Goal: Task Accomplishment & Management: Manage account settings

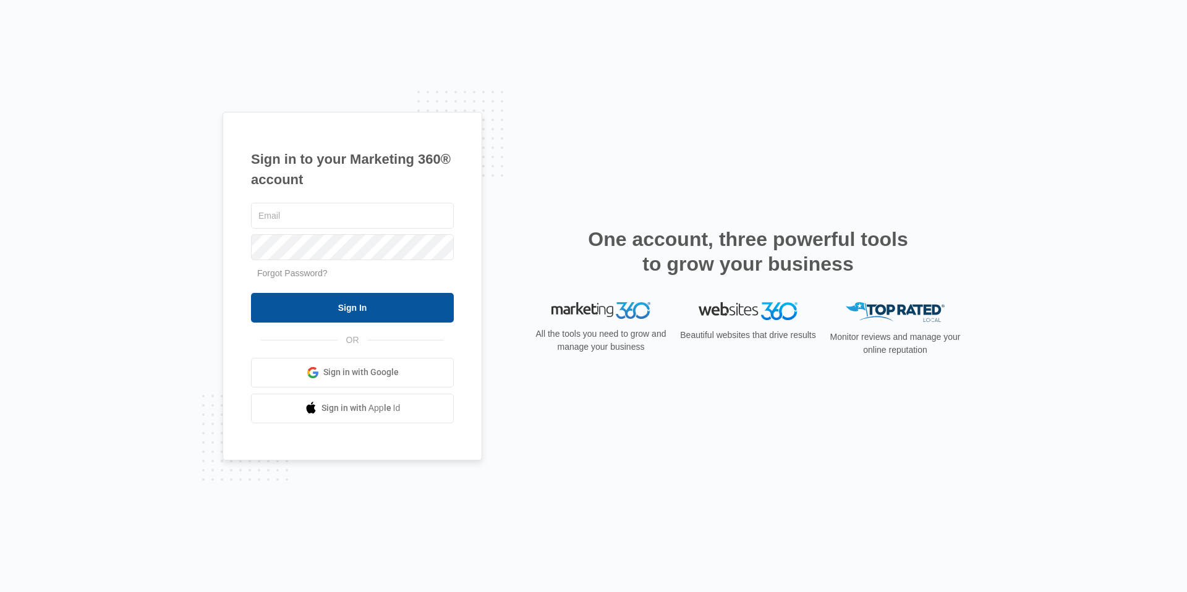
type input "[EMAIL_ADDRESS][DOMAIN_NAME]"
click at [350, 318] on input "Sign In" at bounding box center [352, 308] width 203 height 30
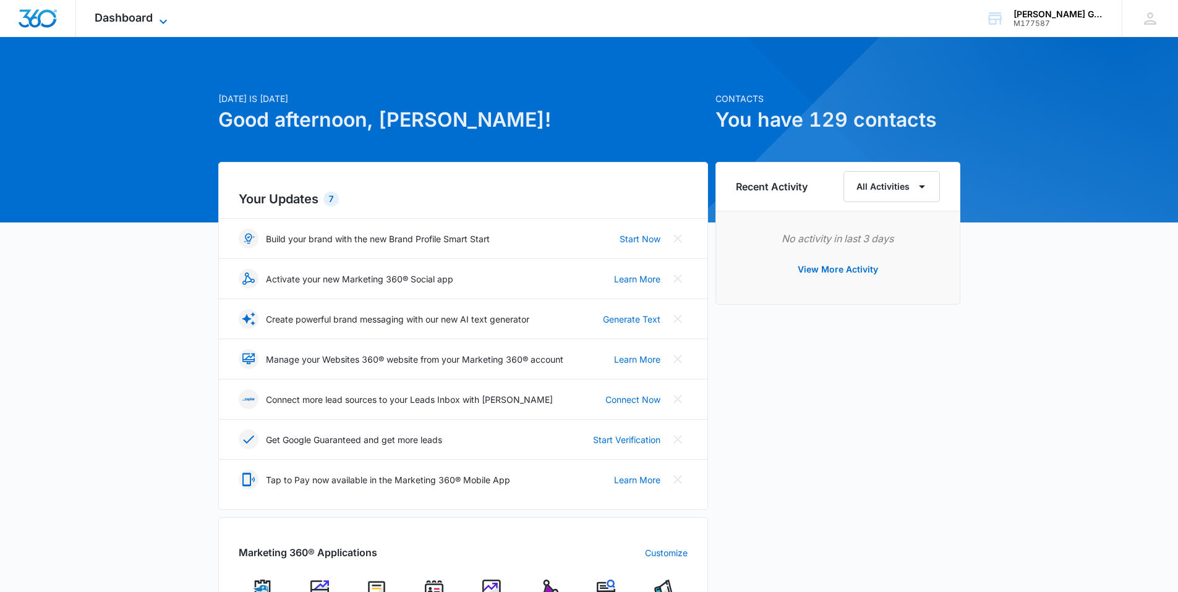
click at [165, 17] on icon at bounding box center [163, 21] width 15 height 15
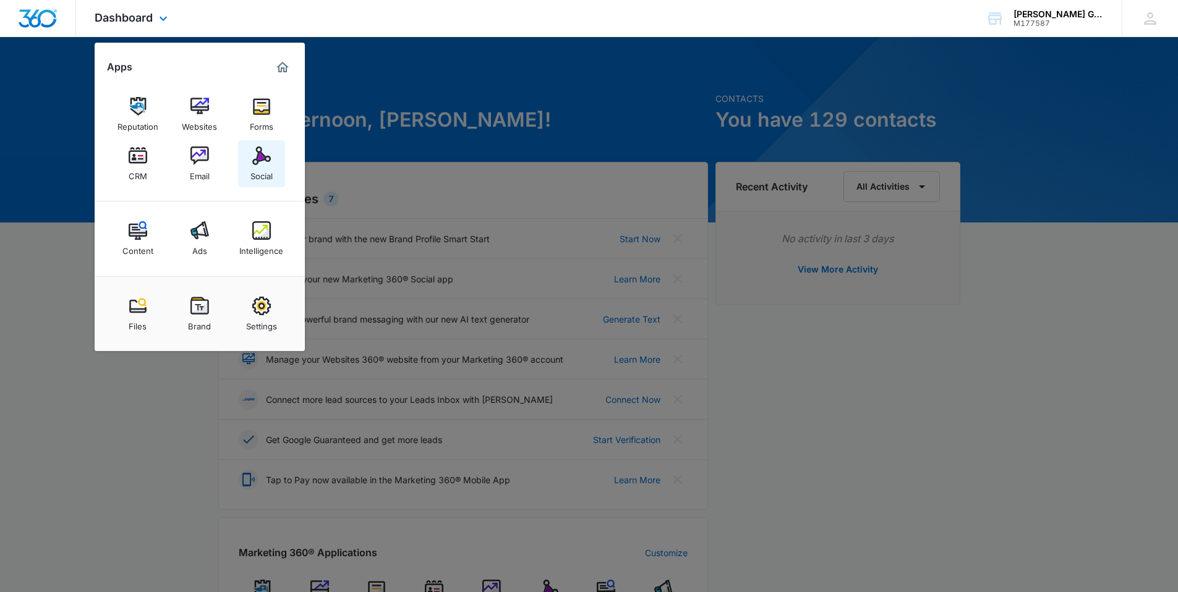
click at [266, 156] on img at bounding box center [261, 156] width 19 height 19
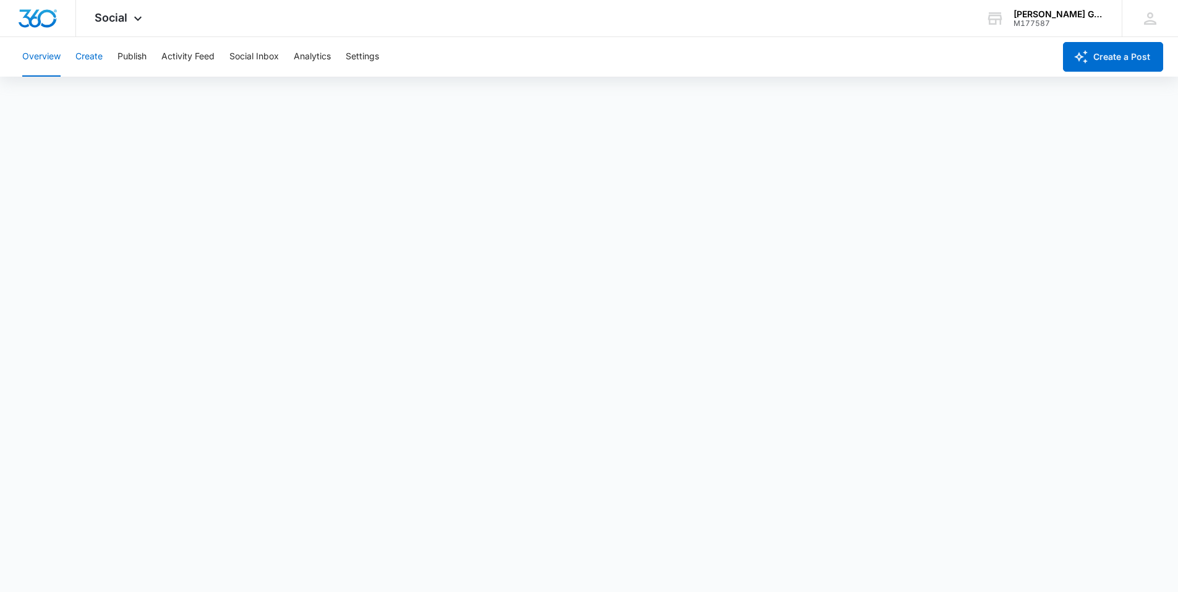
click at [100, 56] on button "Create" at bounding box center [88, 57] width 27 height 40
drag, startPoint x: 56, startPoint y: 60, endPoint x: 66, endPoint y: 62, distance: 9.5
click at [56, 60] on button "Overview" at bounding box center [41, 57] width 38 height 40
click at [96, 58] on button "Create" at bounding box center [88, 57] width 27 height 40
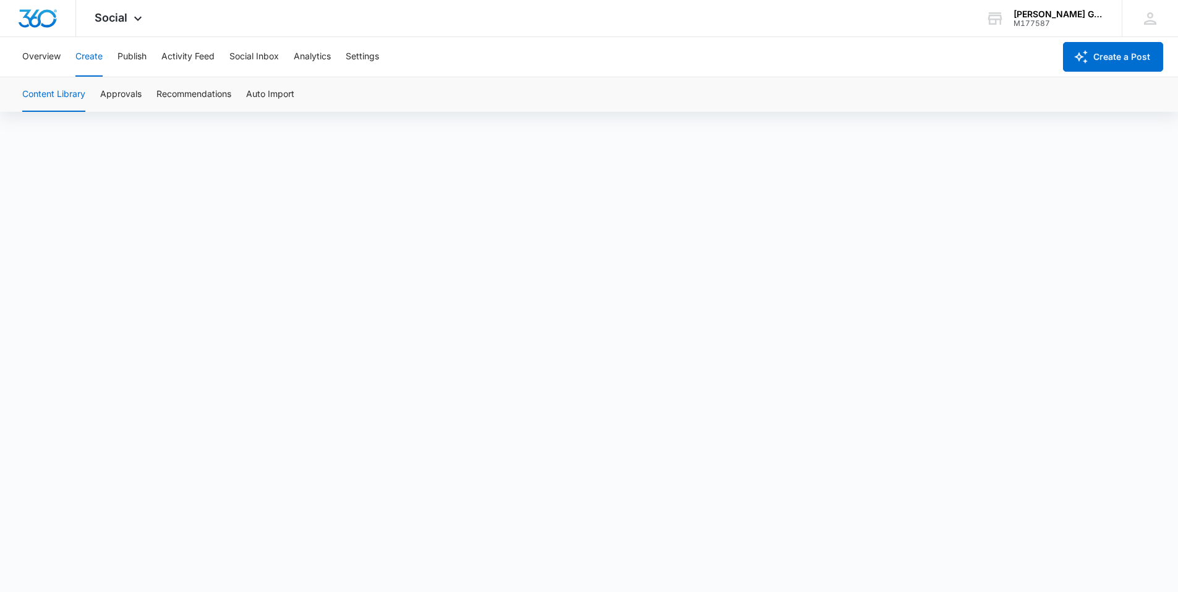
scroll to position [9, 0]
click at [109, 95] on button "Approvals" at bounding box center [120, 94] width 41 height 35
click at [46, 58] on button "Overview" at bounding box center [41, 57] width 38 height 40
click at [93, 55] on button "Create" at bounding box center [88, 57] width 27 height 40
click at [140, 56] on button "Publish" at bounding box center [131, 57] width 29 height 40
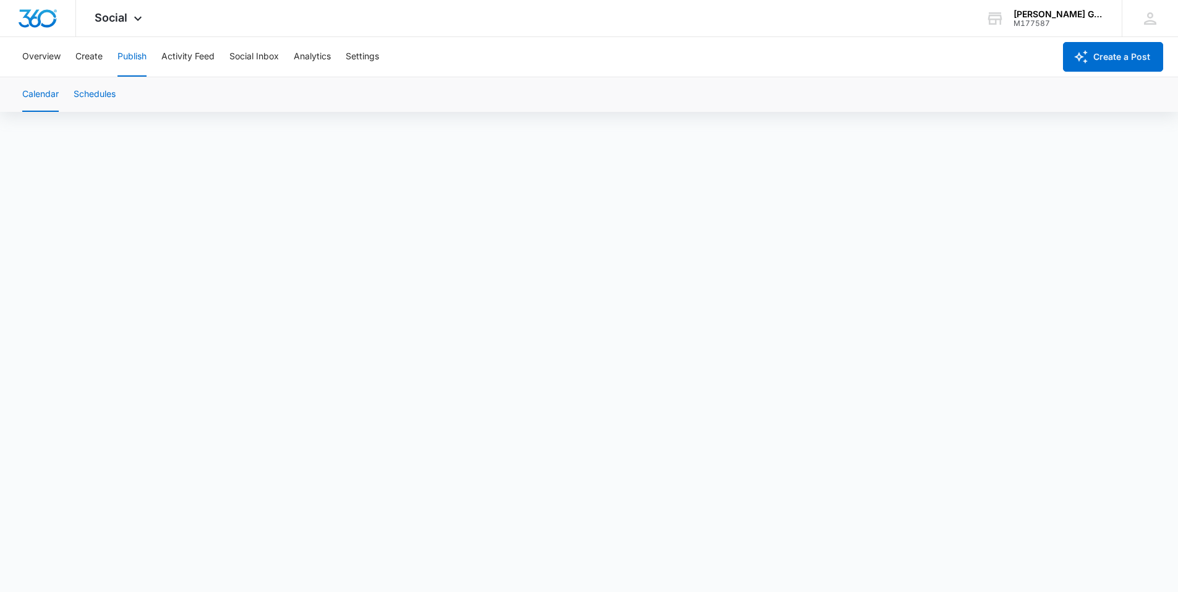
click at [93, 94] on button "Schedules" at bounding box center [95, 94] width 42 height 35
click at [47, 96] on button "Calendar" at bounding box center [40, 94] width 36 height 35
click at [95, 54] on button "Create" at bounding box center [88, 57] width 27 height 40
click at [127, 97] on button "Approvals" at bounding box center [120, 94] width 41 height 35
click at [39, 58] on button "Overview" at bounding box center [41, 57] width 38 height 40
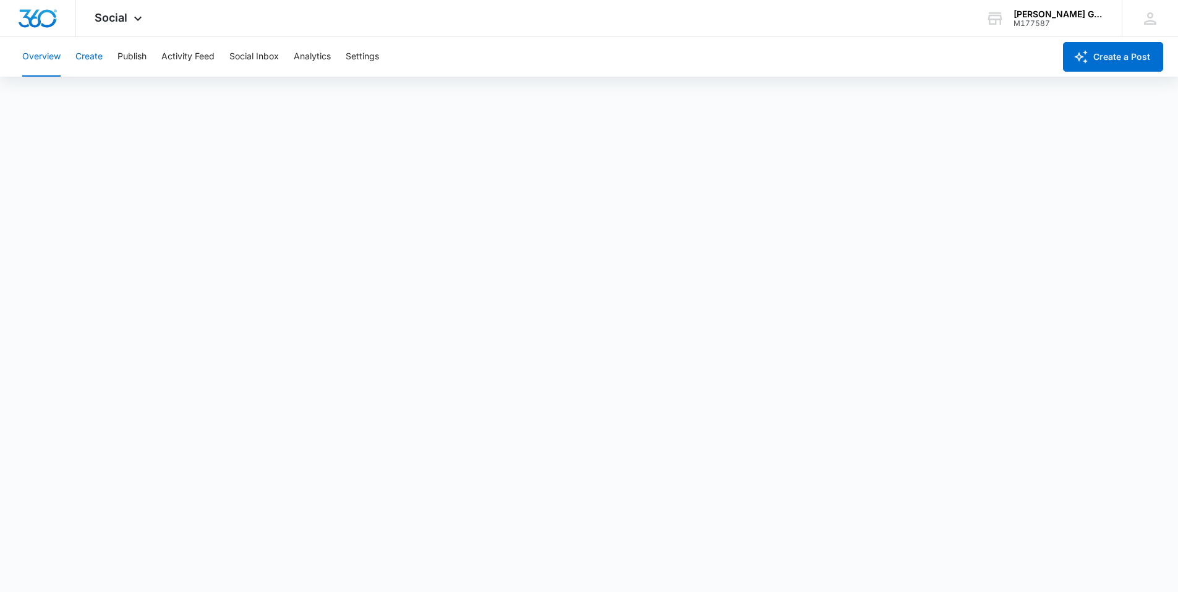
click at [95, 60] on button "Create" at bounding box center [88, 57] width 27 height 40
click at [114, 95] on button "Approvals" at bounding box center [120, 94] width 41 height 35
click at [95, 54] on button "Create" at bounding box center [88, 57] width 27 height 40
click at [41, 56] on button "Overview" at bounding box center [41, 57] width 38 height 40
click at [94, 58] on button "Create" at bounding box center [88, 57] width 27 height 40
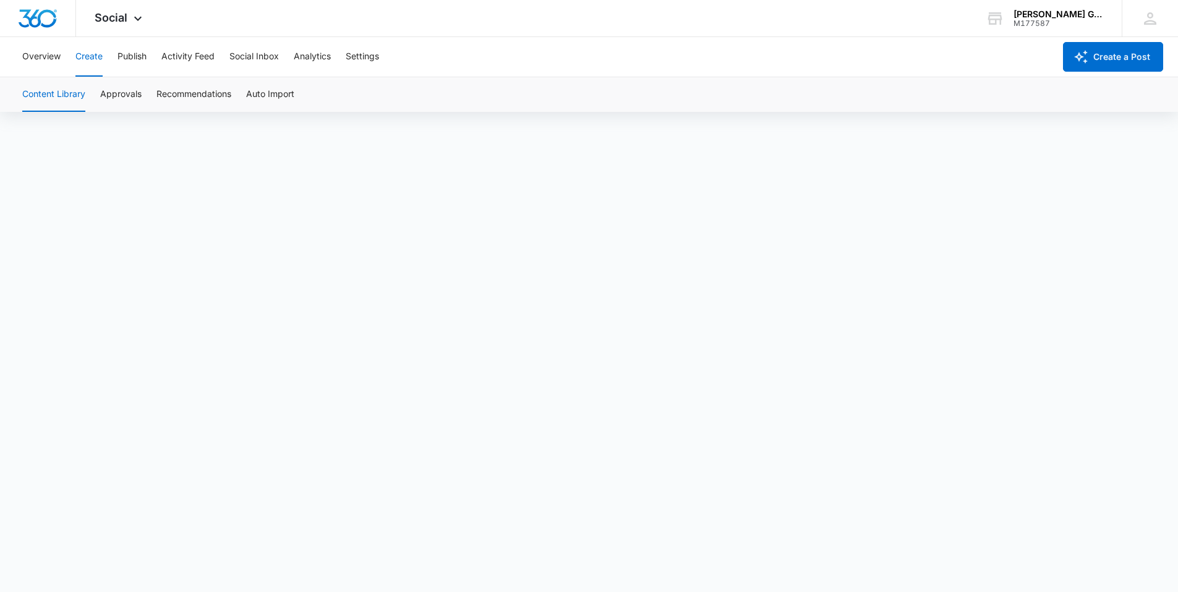
click at [64, 95] on button "Content Library" at bounding box center [53, 94] width 63 height 35
click at [221, 96] on button "Recommendations" at bounding box center [193, 94] width 75 height 35
click at [277, 93] on button "Auto Import" at bounding box center [270, 94] width 48 height 35
click at [138, 57] on button "Publish" at bounding box center [131, 57] width 29 height 40
click at [53, 59] on button "Overview" at bounding box center [41, 57] width 38 height 40
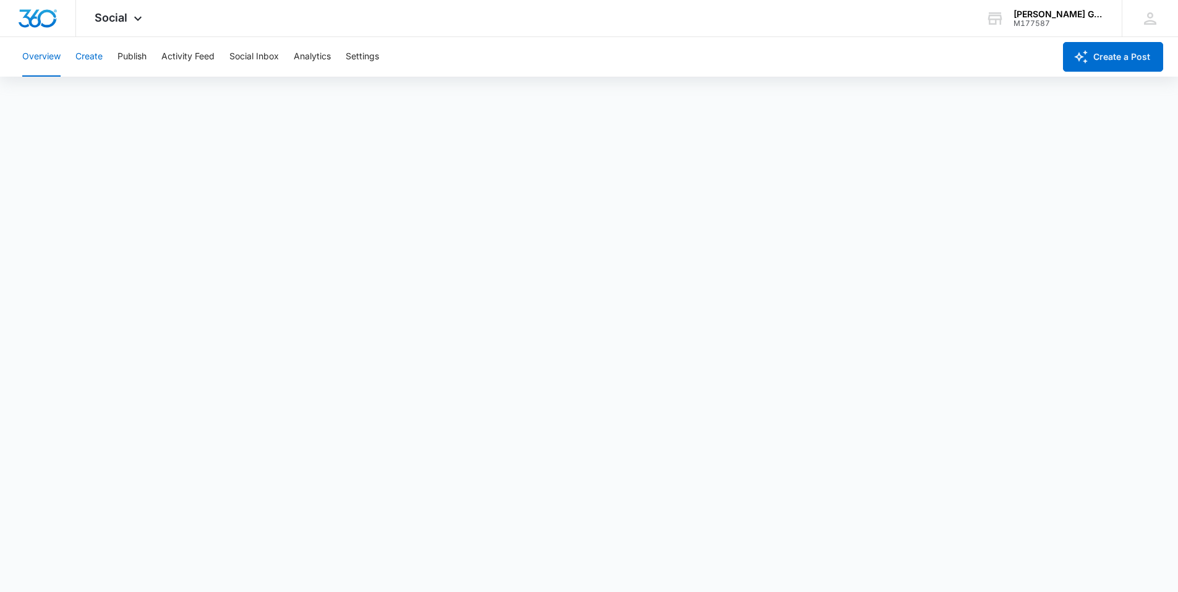
click at [93, 58] on button "Create" at bounding box center [88, 57] width 27 height 40
click at [112, 95] on button "Approvals" at bounding box center [120, 94] width 41 height 35
click at [1158, 20] on icon at bounding box center [1150, 18] width 19 height 19
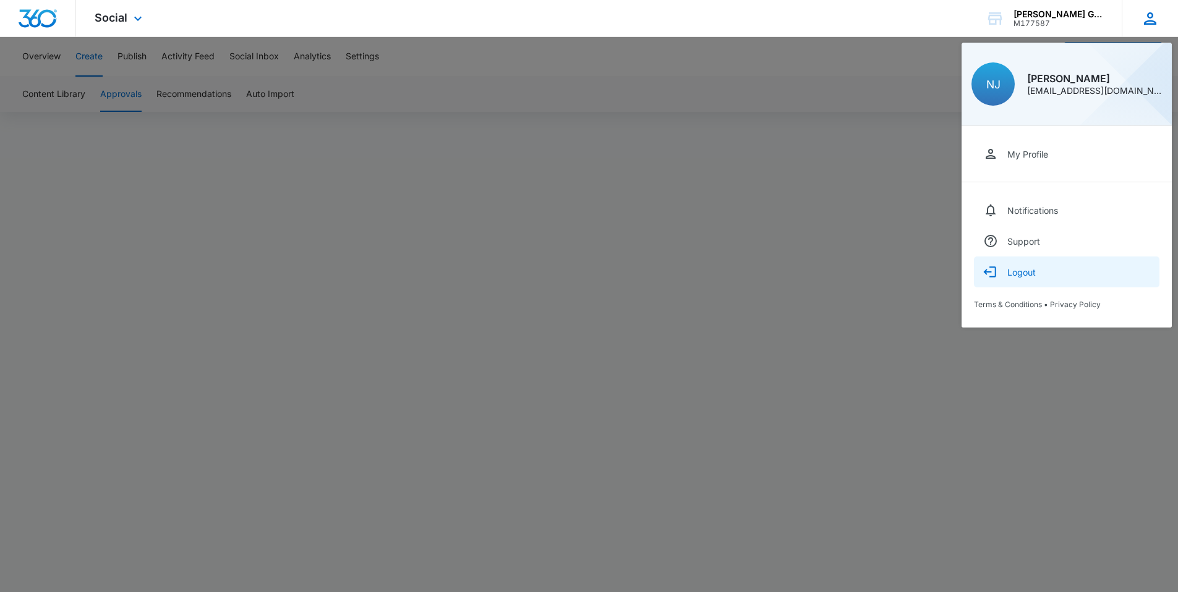
click at [1026, 276] on div "Logout" at bounding box center [1021, 272] width 28 height 11
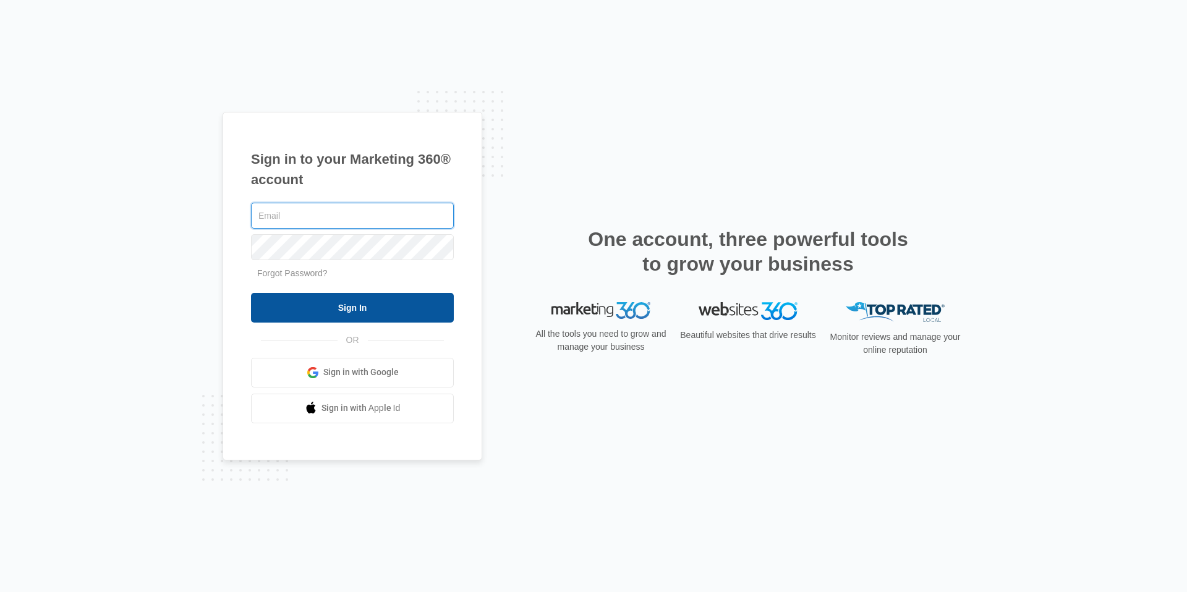
type input "[EMAIL_ADDRESS][DOMAIN_NAME]"
click at [345, 315] on input "Sign In" at bounding box center [352, 308] width 203 height 30
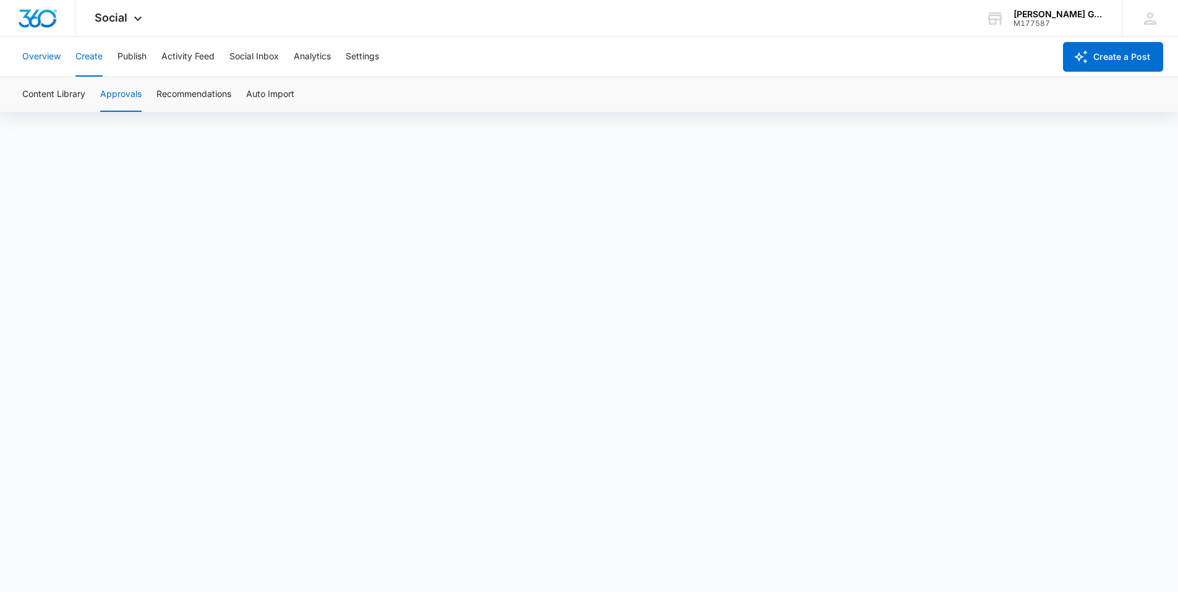
click at [49, 51] on button "Overview" at bounding box center [41, 57] width 38 height 40
click at [90, 60] on button "Create" at bounding box center [88, 57] width 27 height 40
click at [1157, 22] on icon at bounding box center [1150, 18] width 19 height 19
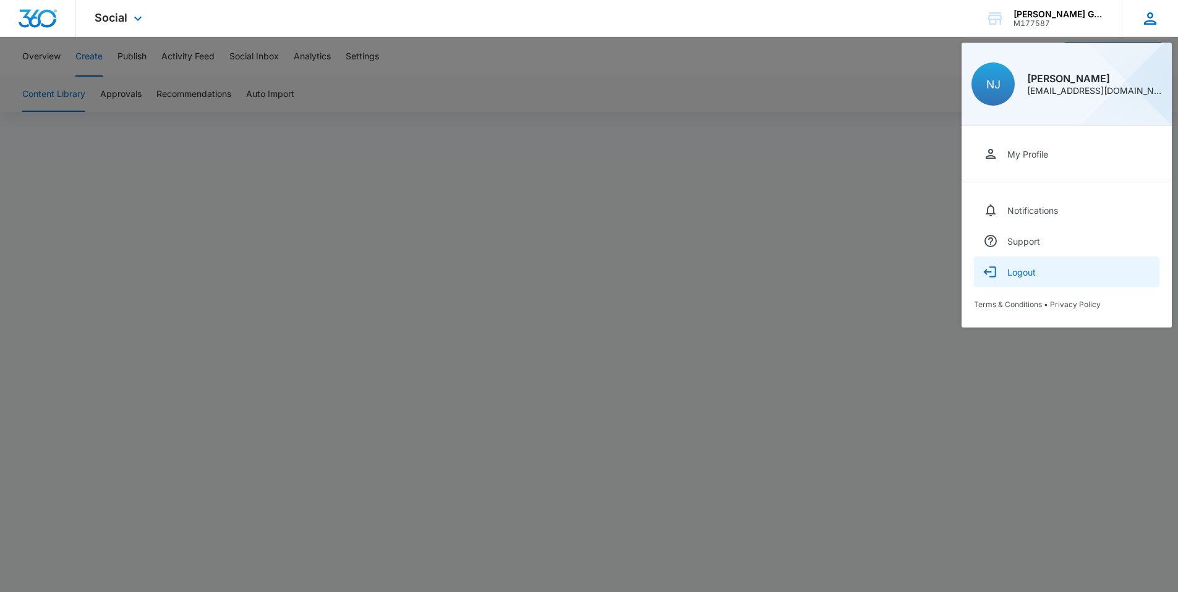
click at [1045, 273] on button "Logout" at bounding box center [1066, 272] width 185 height 31
